Goal: Navigation & Orientation: Find specific page/section

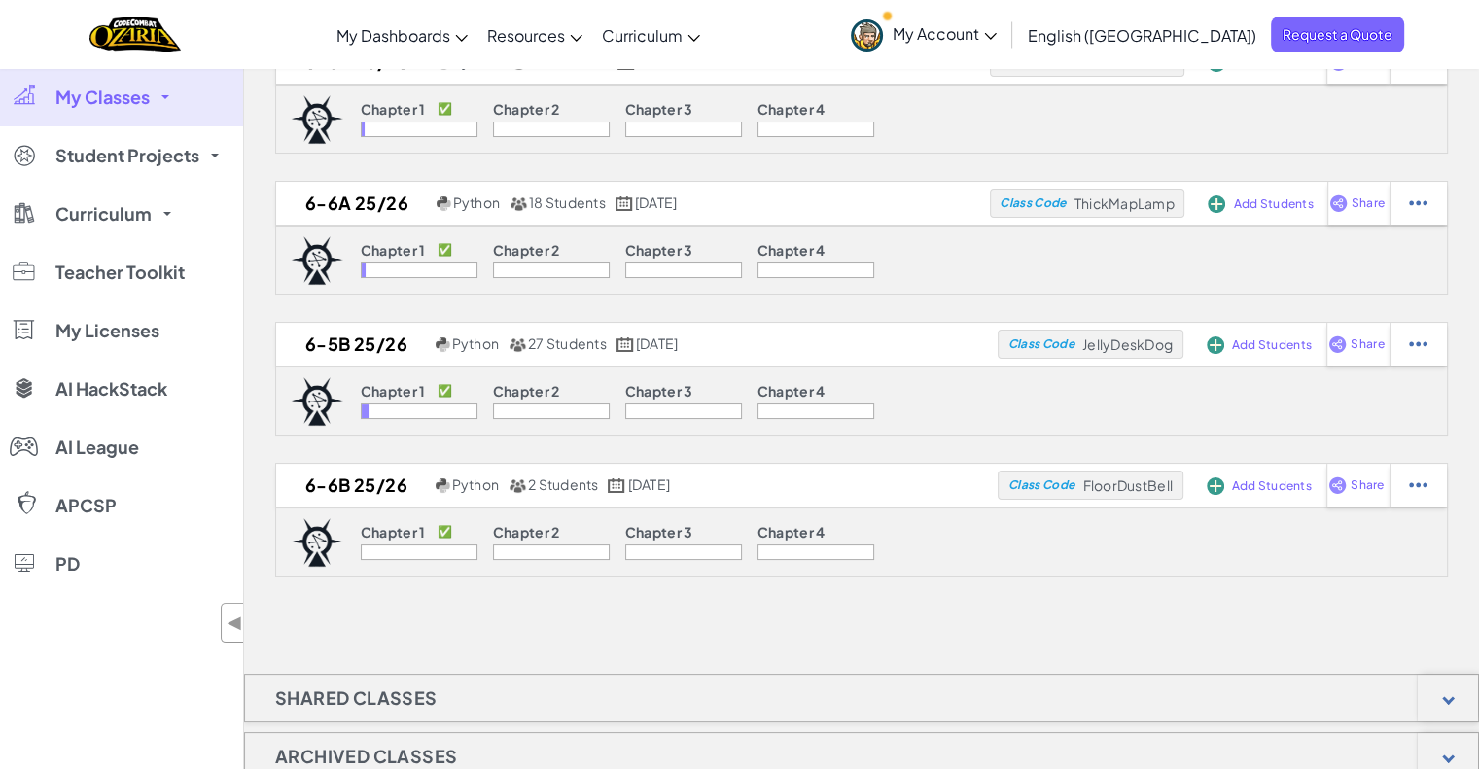
scroll to position [116, 0]
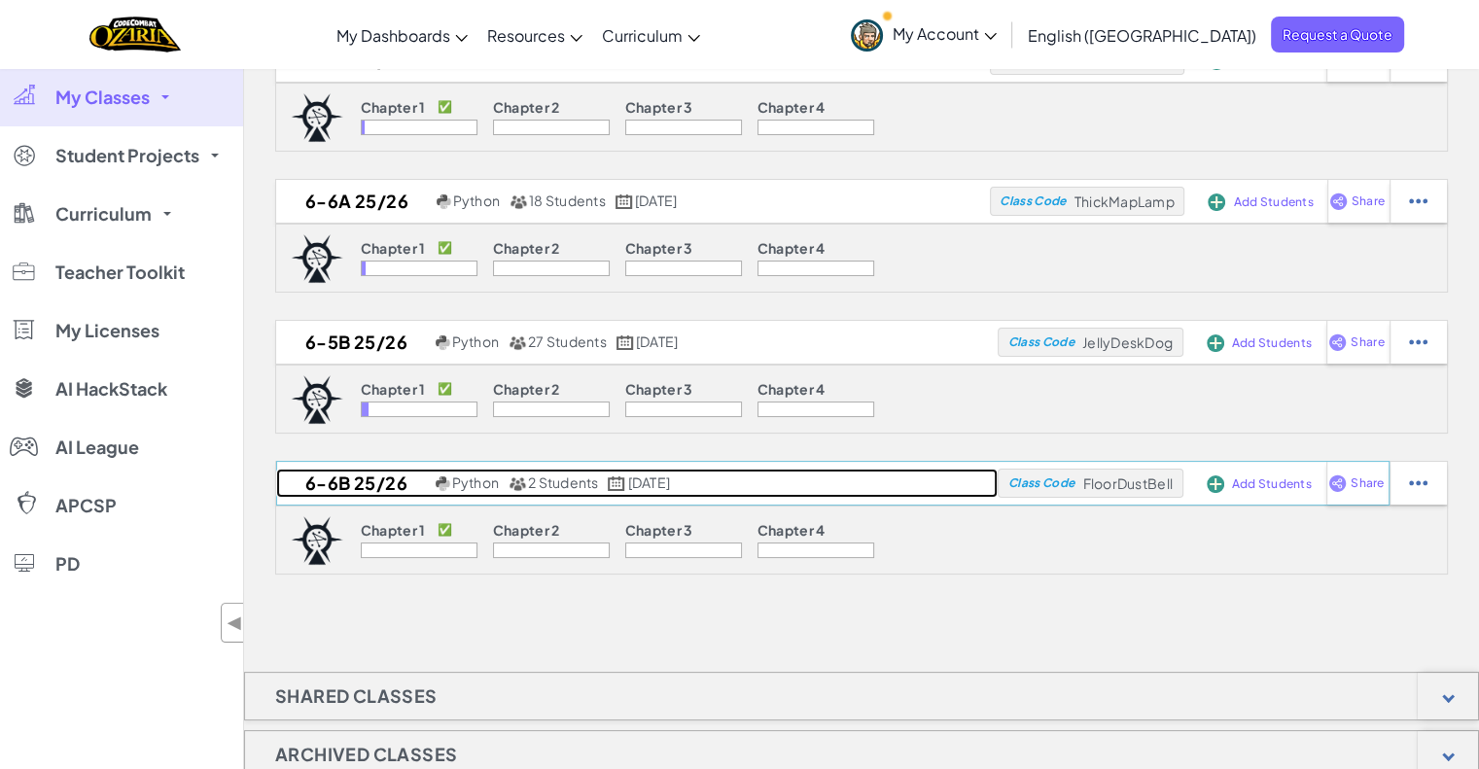
click at [335, 482] on h2 "6-6B 25/26" at bounding box center [353, 483] width 155 height 29
